Goal: Navigation & Orientation: Find specific page/section

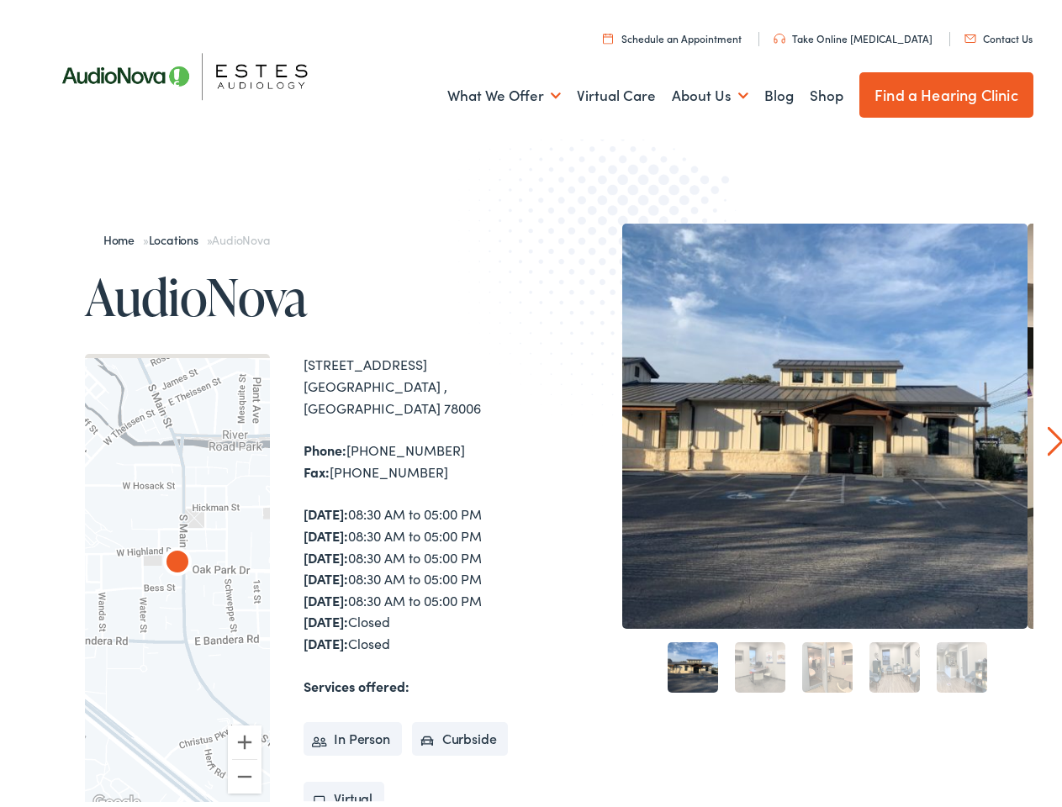
click at [531, 404] on img at bounding box center [622, 261] width 329 height 359
click at [489, 91] on link "What We Offer" at bounding box center [504, 91] width 114 height 62
click at [692, 91] on link "About Us" at bounding box center [710, 91] width 77 height 62
click at [177, 568] on div at bounding box center [177, 579] width 185 height 460
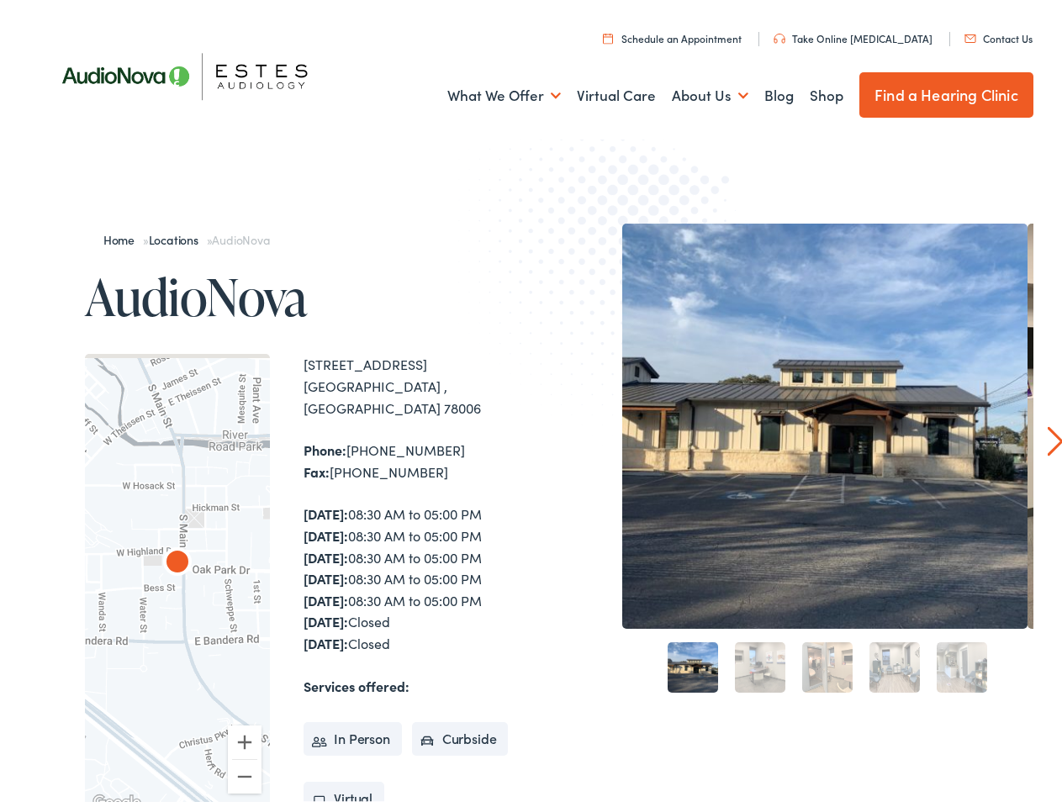
click at [177, 568] on div at bounding box center [177, 579] width 185 height 460
click at [177, 548] on img "AudioNova" at bounding box center [177, 559] width 40 height 40
click at [245, 721] on button "Zoom in" at bounding box center [245, 738] width 34 height 34
click at [245, 755] on button "Zoom out" at bounding box center [245, 772] width 34 height 34
click at [100, 801] on img "Keyboard shortcuts" at bounding box center [102, 805] width 12 height 8
